Goal: Information Seeking & Learning: Learn about a topic

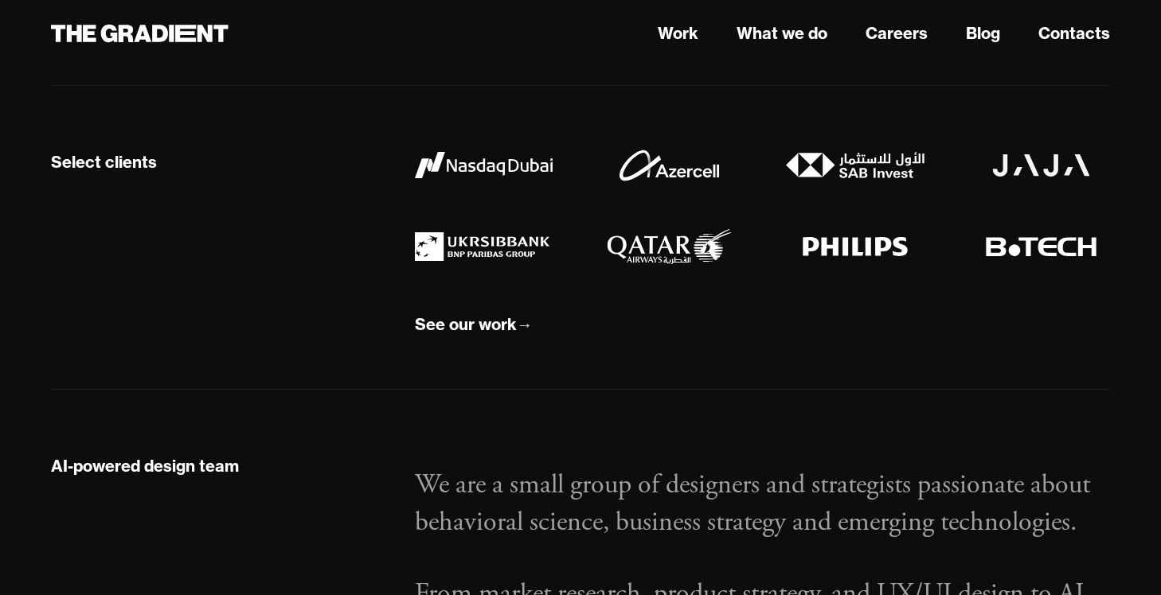
scroll to position [1446, 0]
click at [460, 328] on div "See our work" at bounding box center [466, 324] width 102 height 21
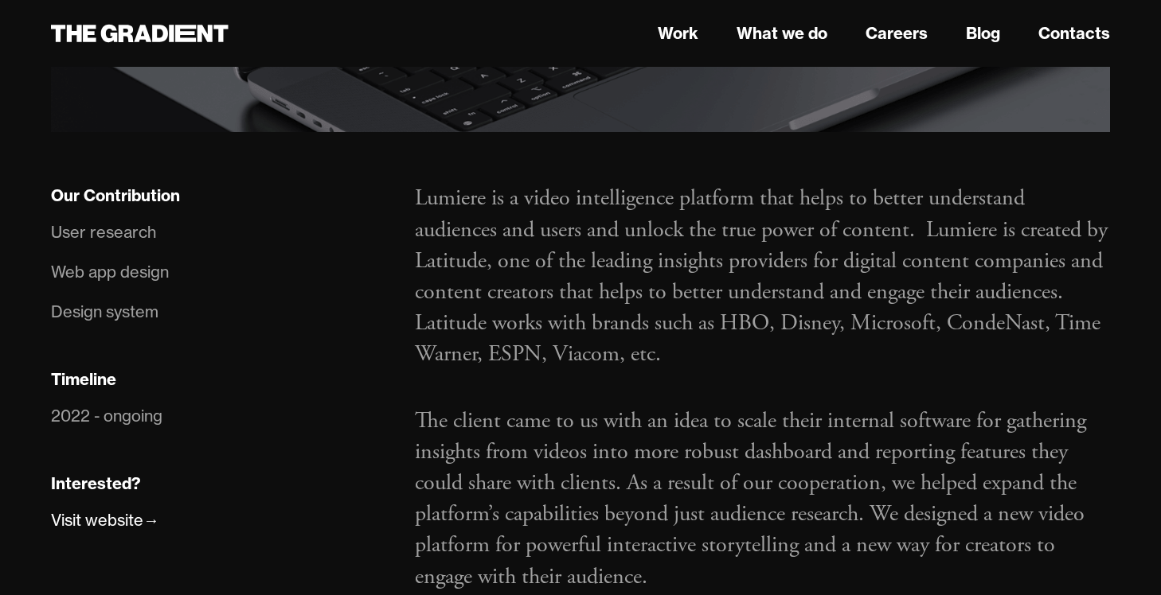
scroll to position [888, 0]
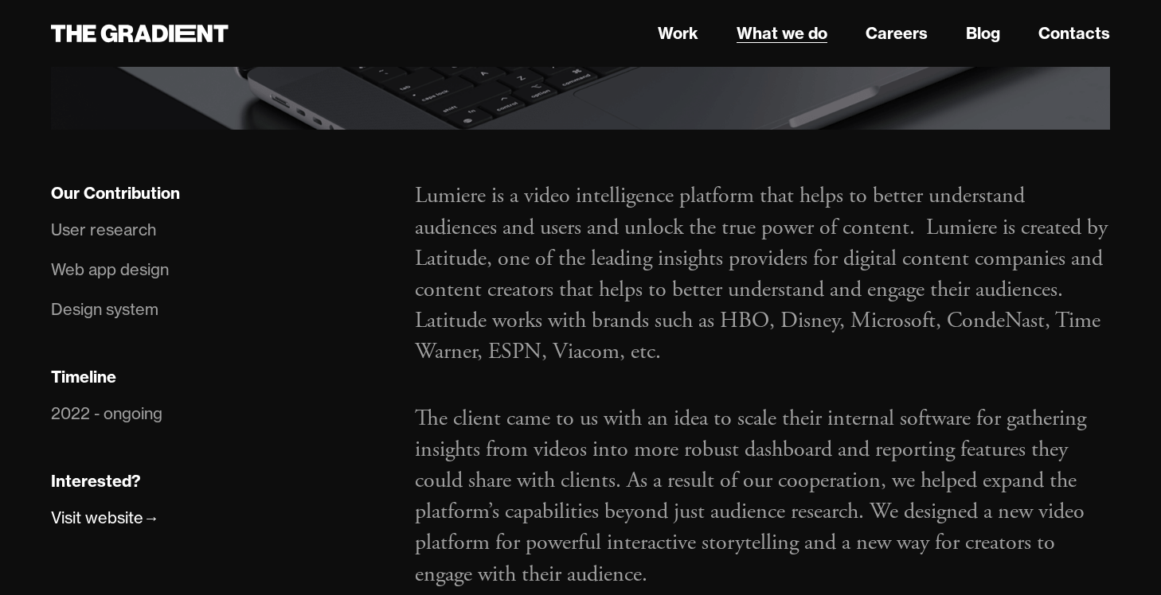
click at [810, 37] on link "What we do" at bounding box center [781, 33] width 91 height 24
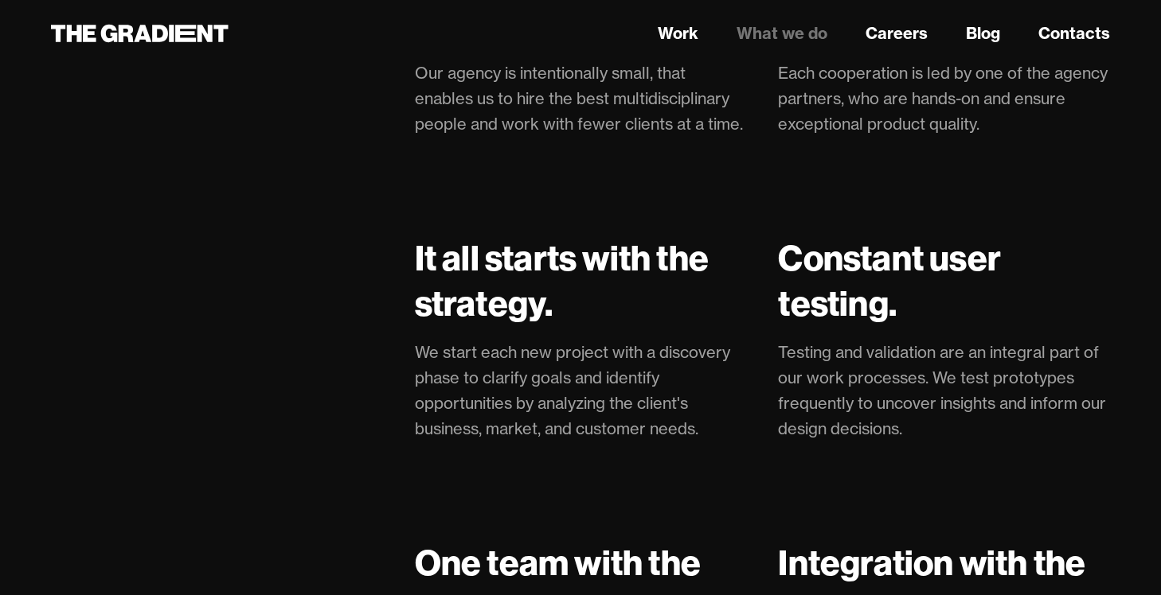
scroll to position [3947, 0]
